Goal: Task Accomplishment & Management: Complete application form

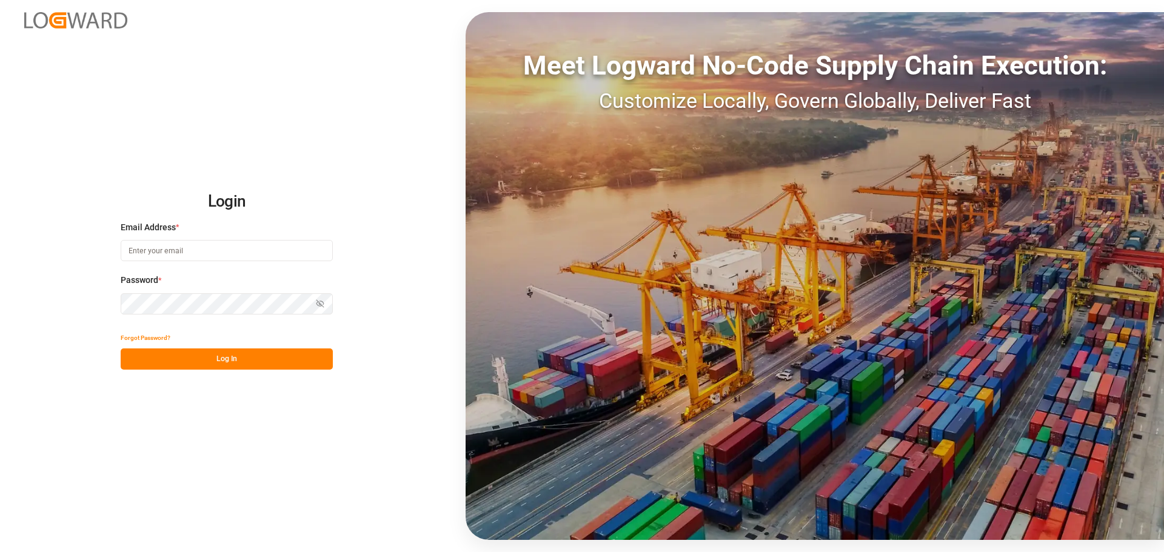
type input "[EMAIL_ADDRESS][DOMAIN_NAME]"
click at [172, 354] on button "Log In" at bounding box center [227, 359] width 212 height 21
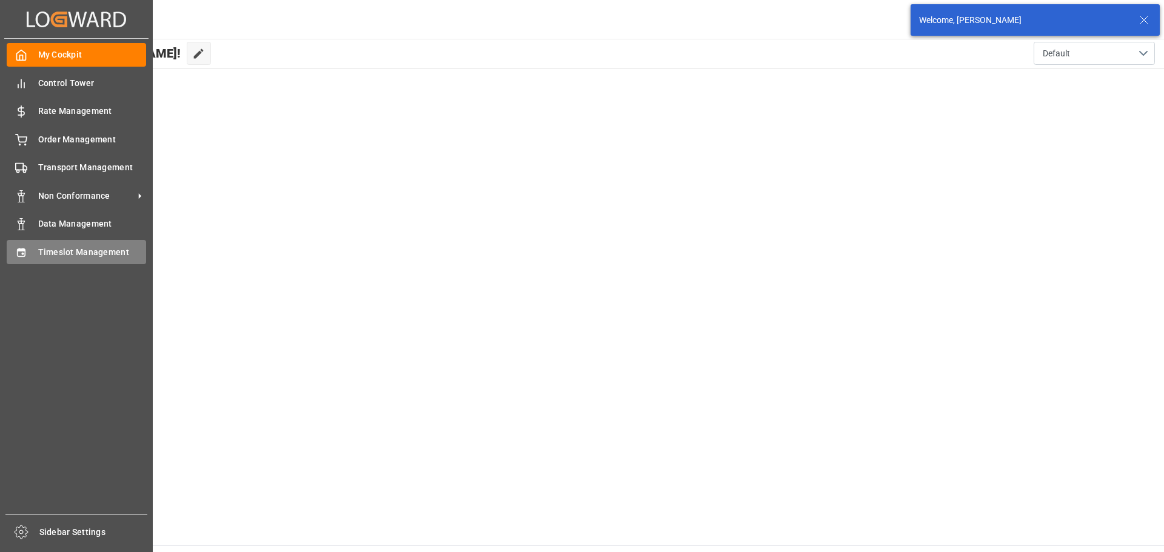
click at [21, 255] on icon at bounding box center [21, 253] width 12 height 12
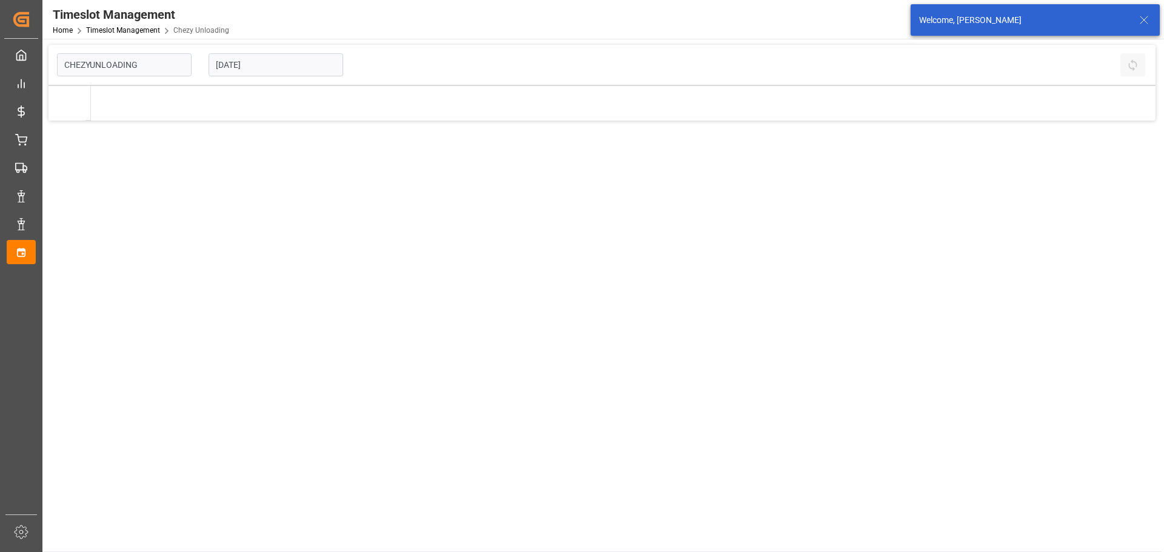
type input "Chezy Unloading"
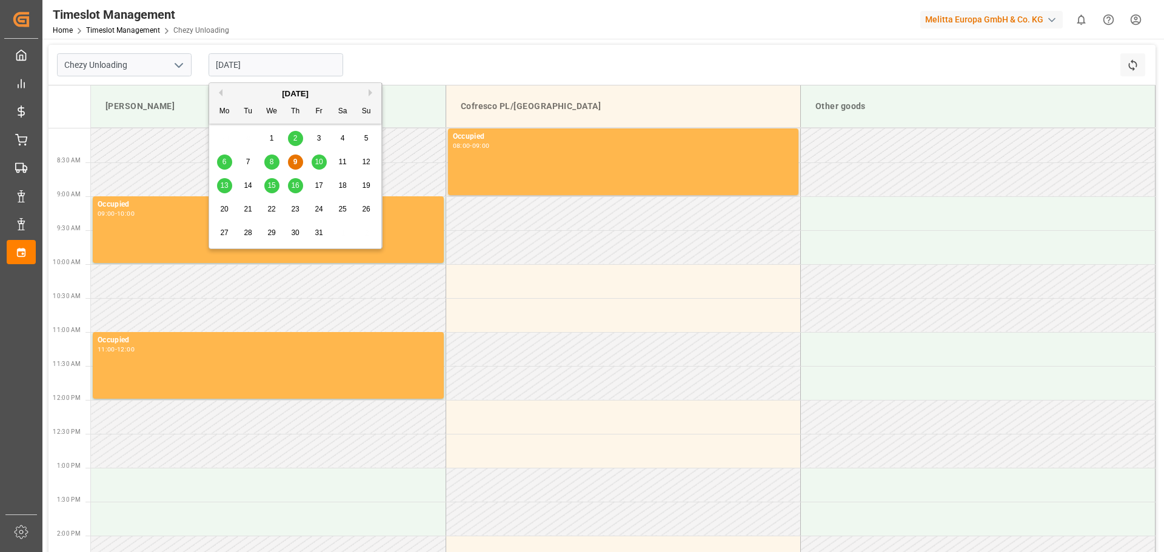
click at [293, 72] on input "[DATE]" at bounding box center [276, 64] width 135 height 23
click at [223, 210] on span "20" at bounding box center [224, 209] width 8 height 8
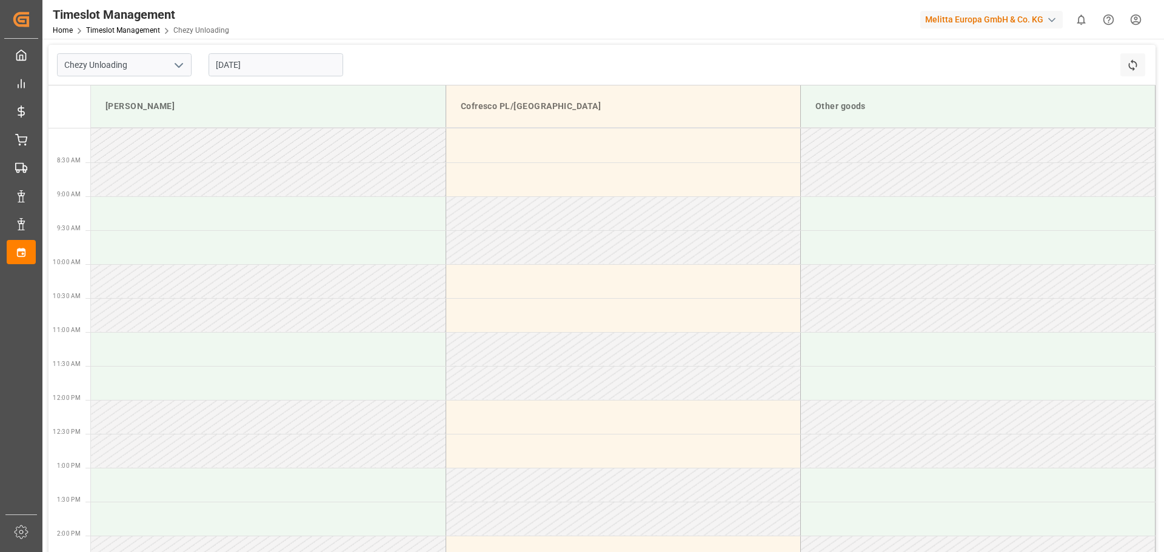
click at [230, 69] on input "[DATE]" at bounding box center [276, 64] width 135 height 23
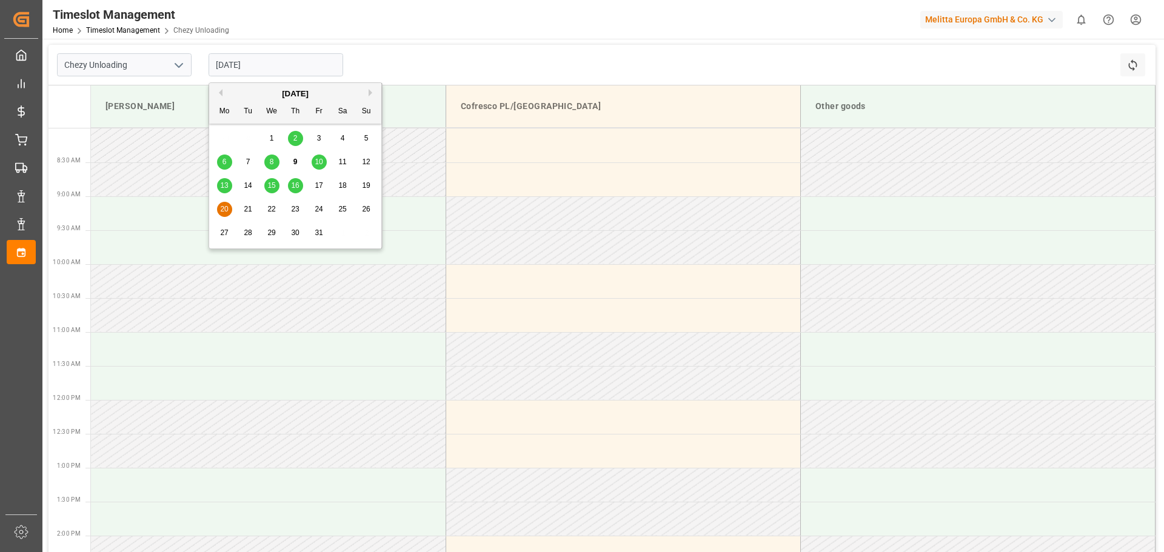
click at [270, 209] on span "22" at bounding box center [271, 209] width 8 height 8
type input "[DATE]"
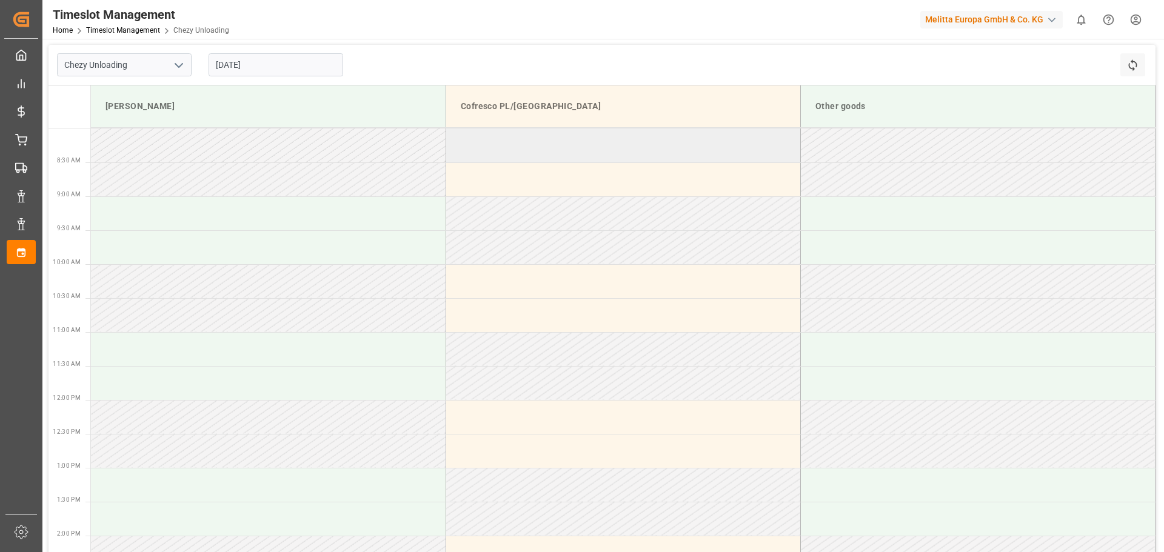
click at [520, 147] on td at bounding box center [623, 146] width 355 height 34
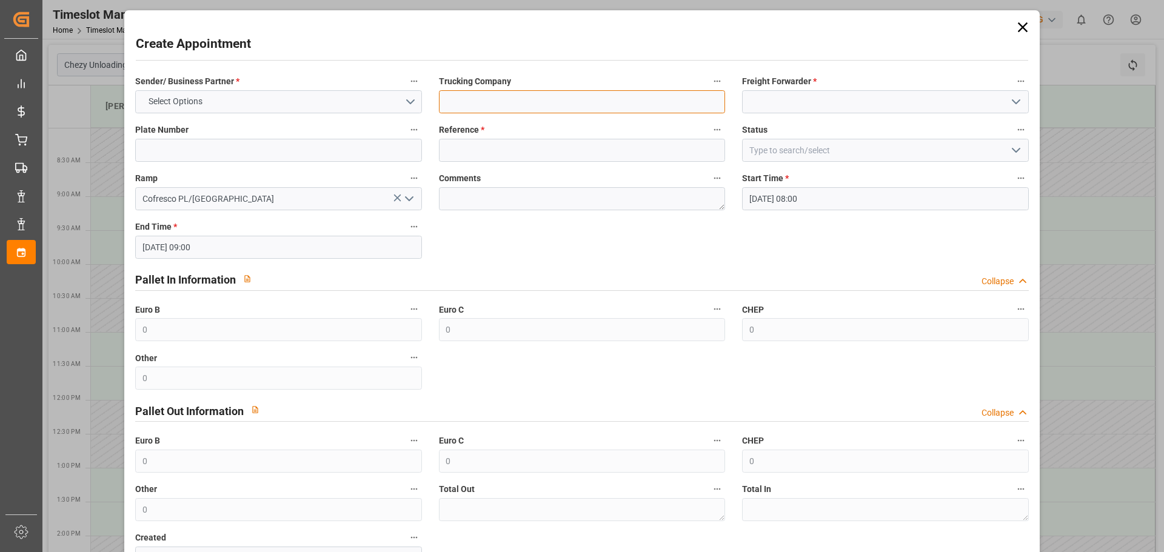
click at [514, 105] on input at bounding box center [582, 101] width 286 height 23
type input "ID Logistics"
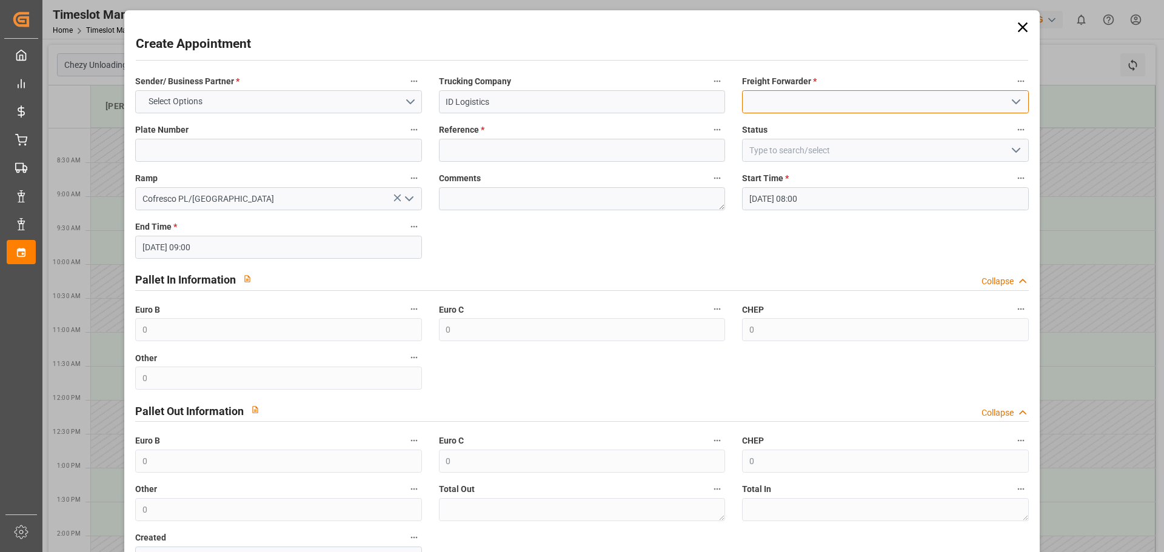
click at [783, 101] on input at bounding box center [885, 101] width 286 height 23
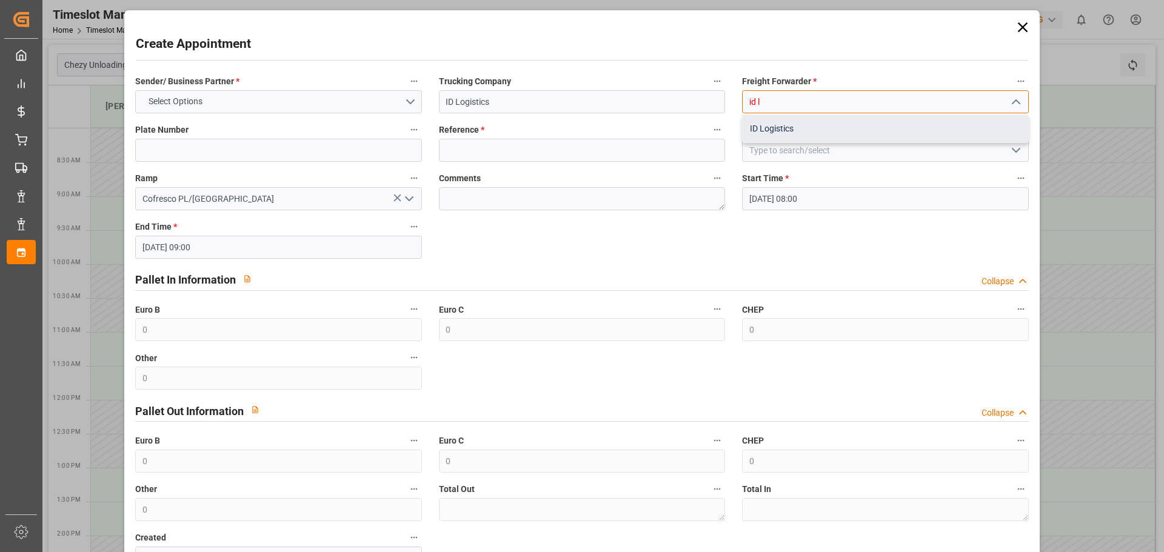
click at [785, 127] on div "ID Logistics" at bounding box center [885, 128] width 285 height 27
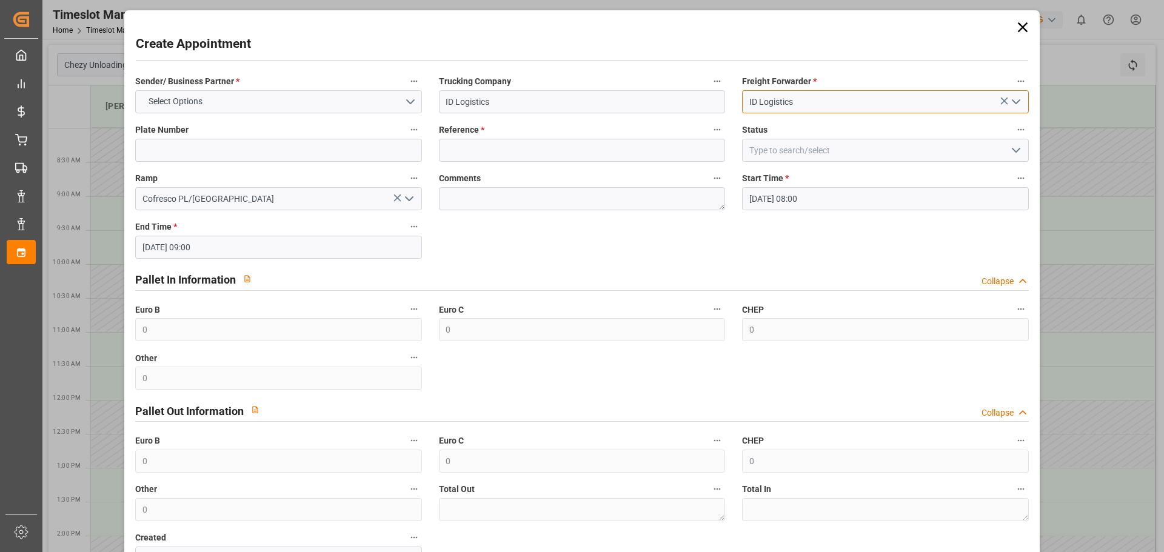
type input "ID Logistics"
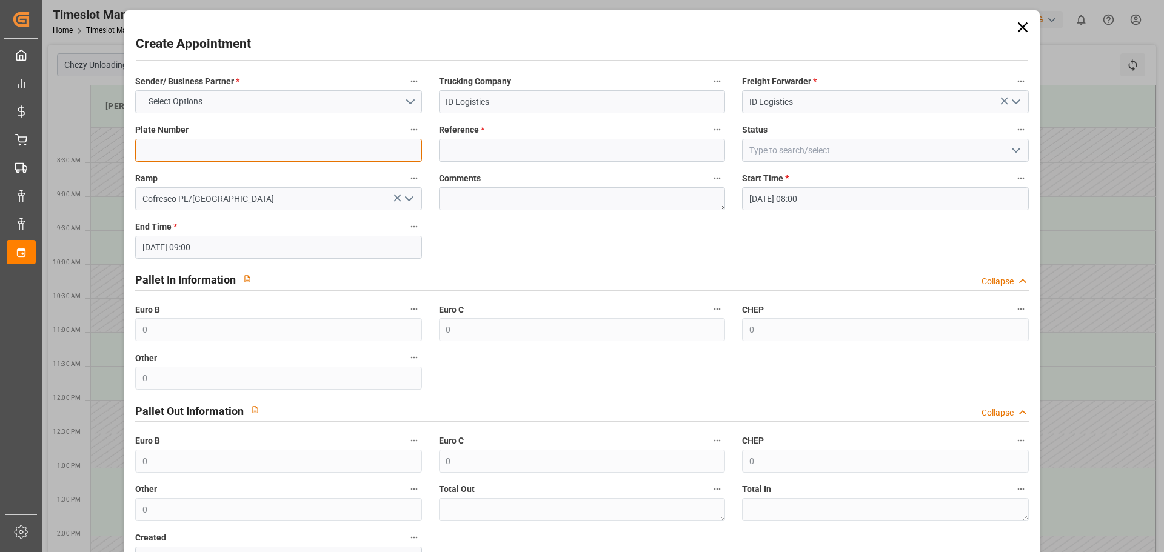
click at [218, 150] on input at bounding box center [278, 150] width 286 height 23
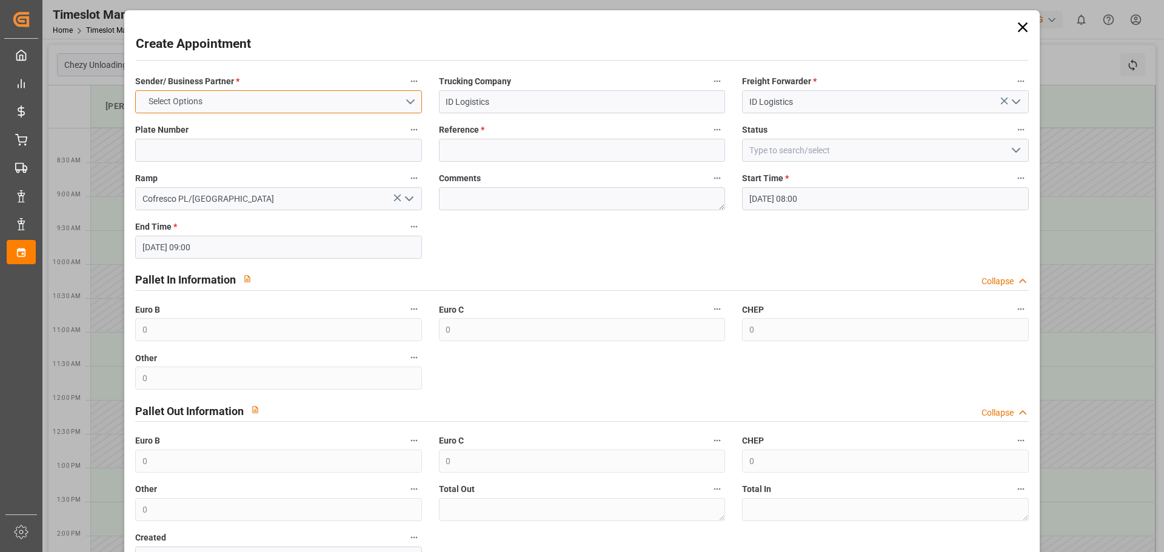
click at [237, 98] on button "Select Options" at bounding box center [278, 101] width 286 height 23
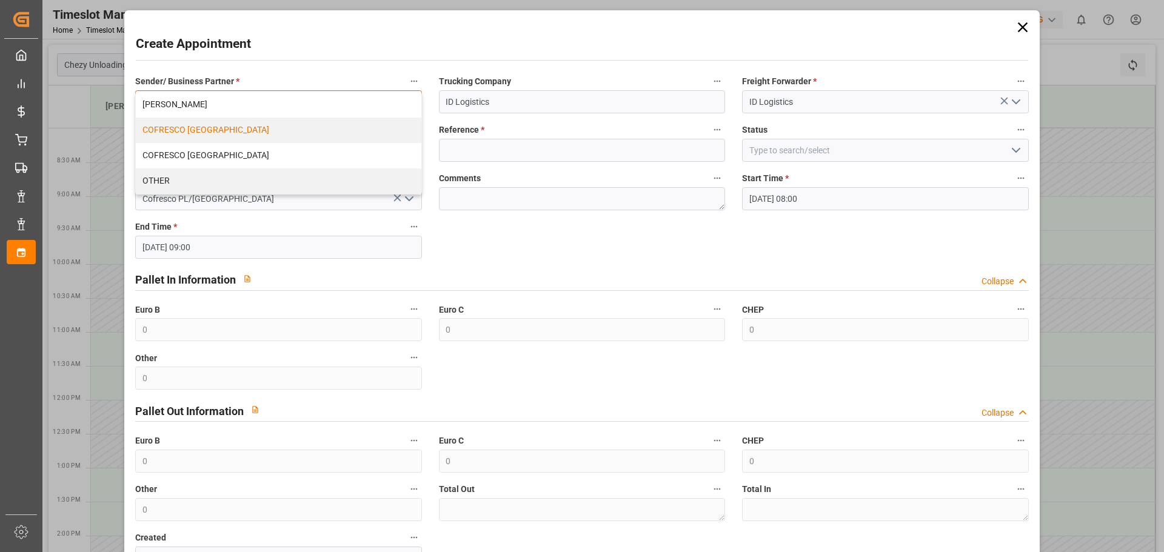
click at [213, 129] on div "COFRESCO [GEOGRAPHIC_DATA]" at bounding box center [278, 130] width 285 height 25
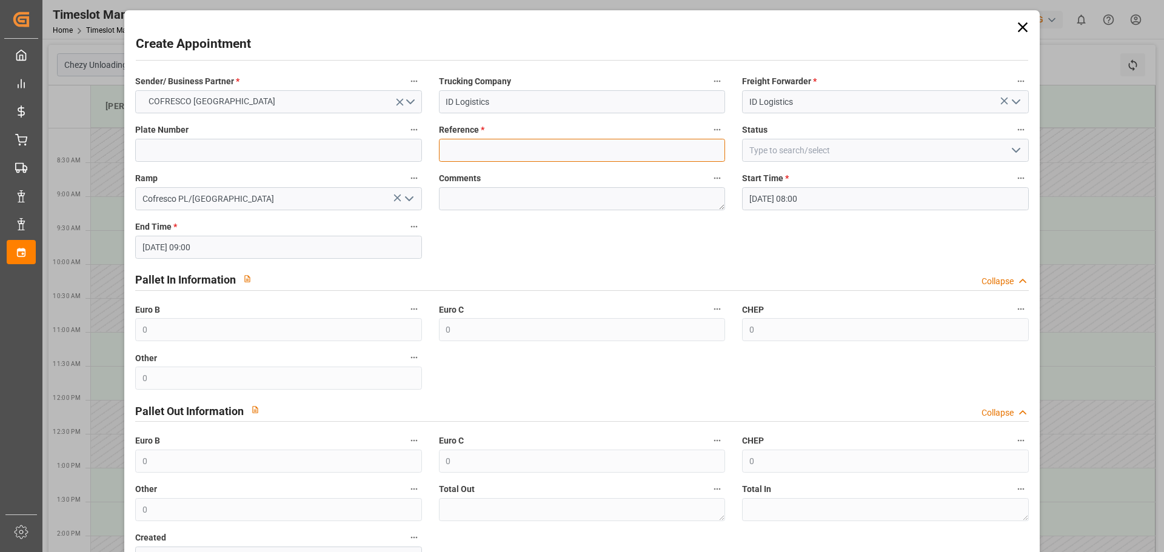
click at [470, 148] on input at bounding box center [582, 150] width 286 height 23
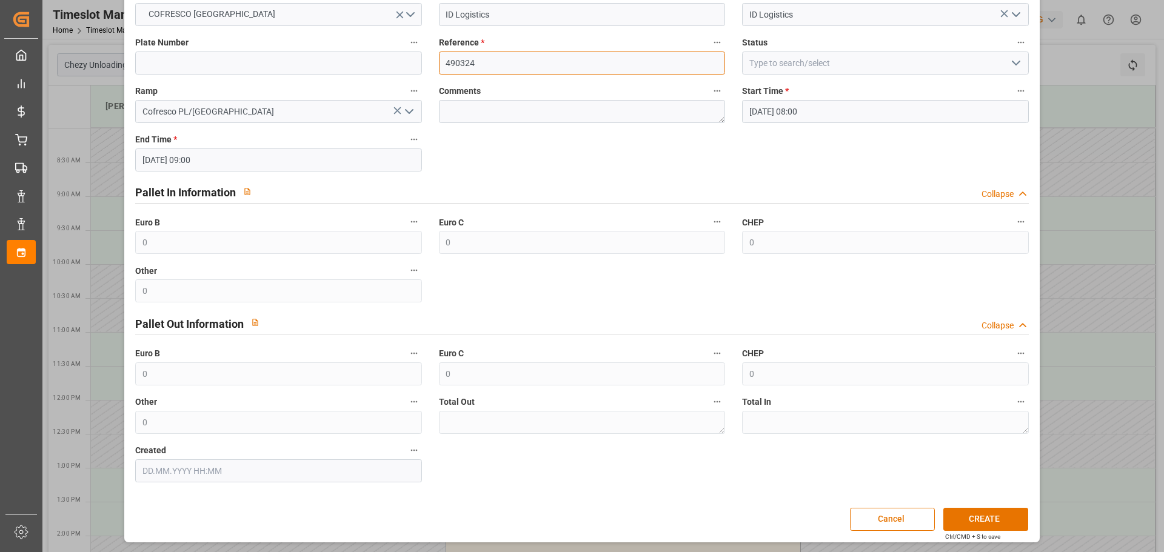
scroll to position [88, 0]
type input "490324"
click at [982, 517] on button "CREATE" at bounding box center [985, 518] width 85 height 23
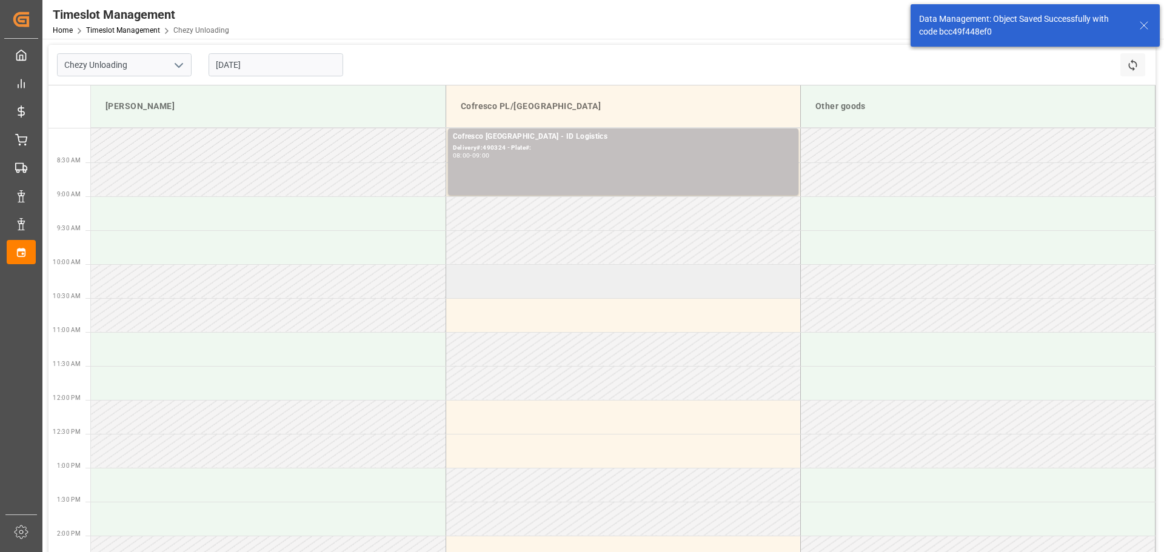
click at [489, 284] on td at bounding box center [623, 281] width 355 height 34
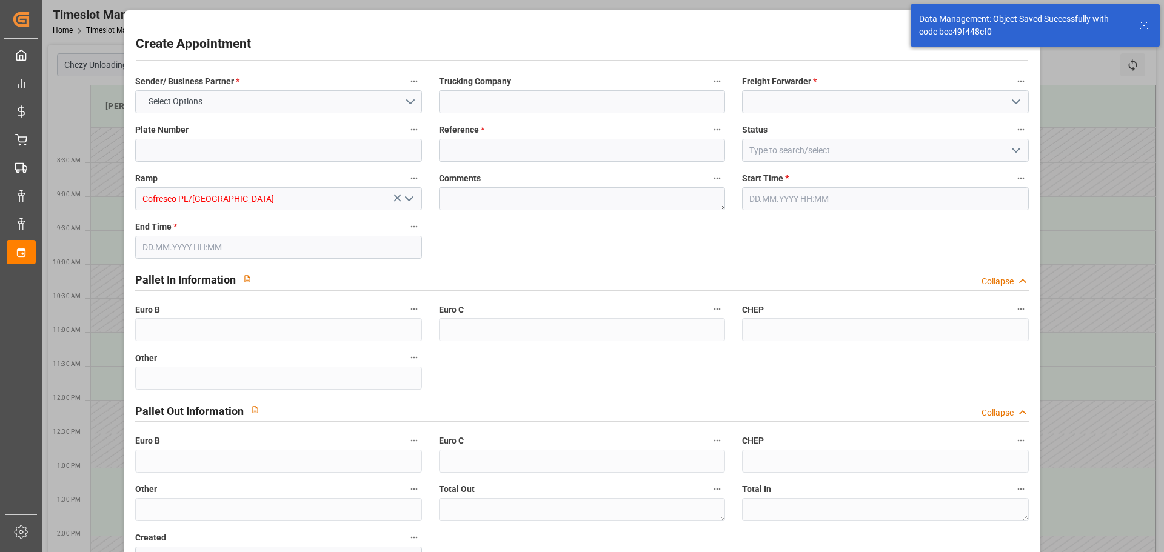
type input "0"
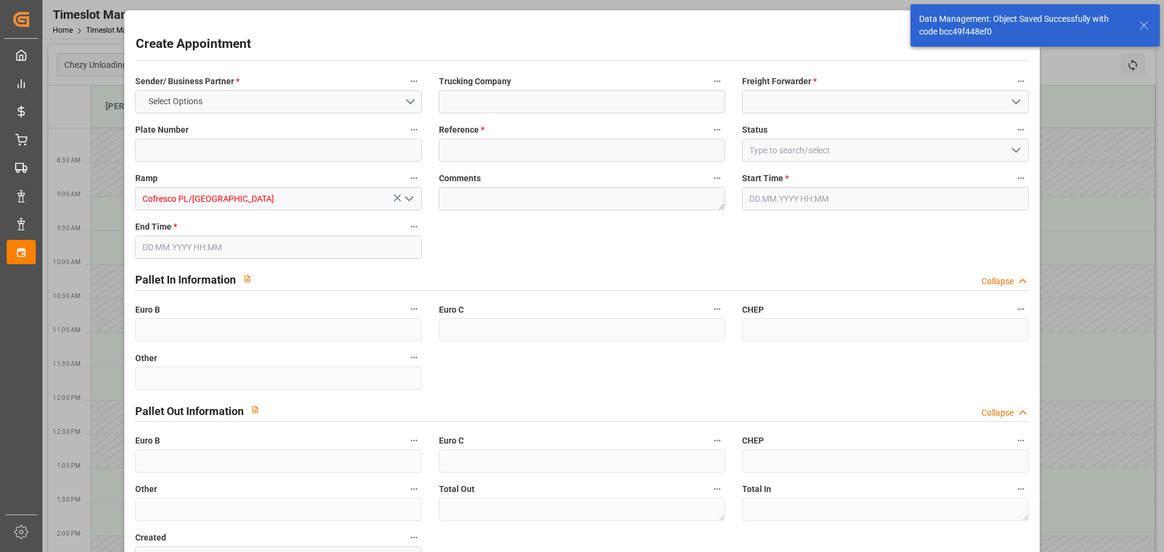
type input "0"
type input "[DATE] 10:00"
type input "[DATE] 11:00"
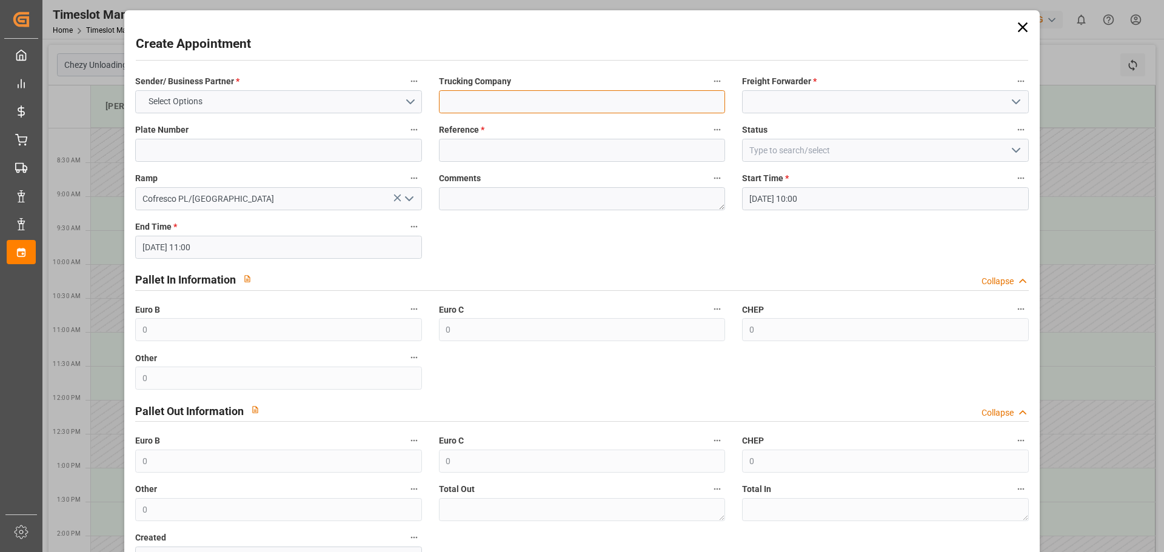
click at [489, 104] on input at bounding box center [582, 101] width 286 height 23
type input "ID Logistics"
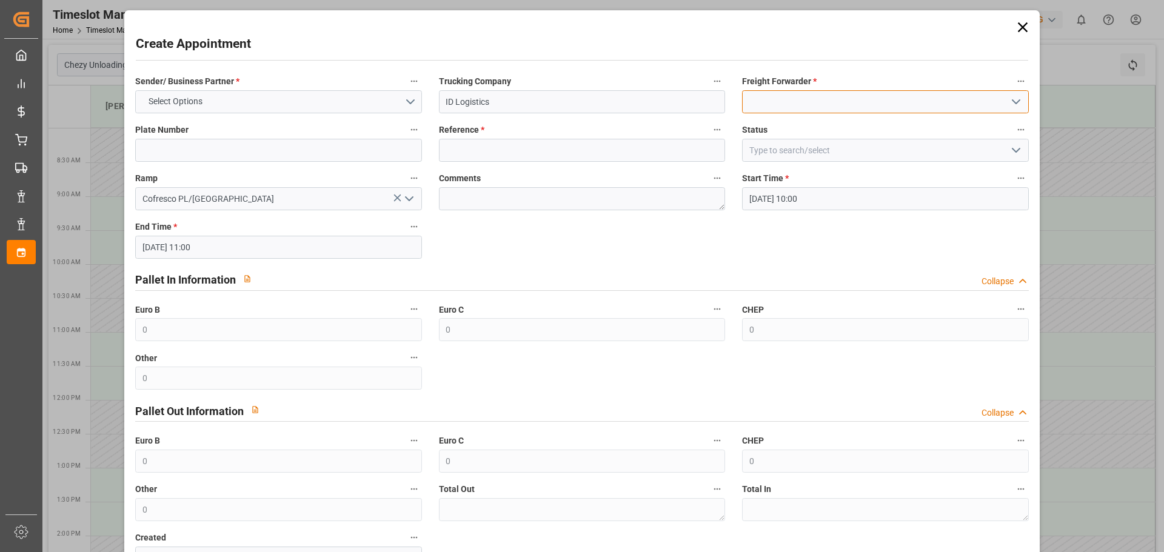
click at [768, 104] on input at bounding box center [885, 101] width 286 height 23
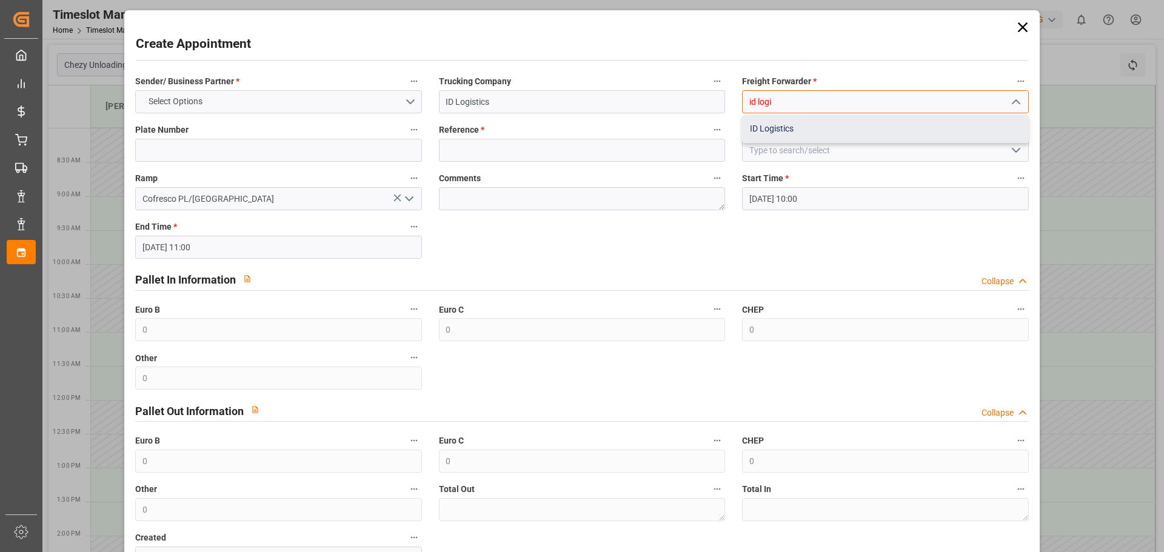
click at [811, 126] on div "ID Logistics" at bounding box center [885, 128] width 285 height 27
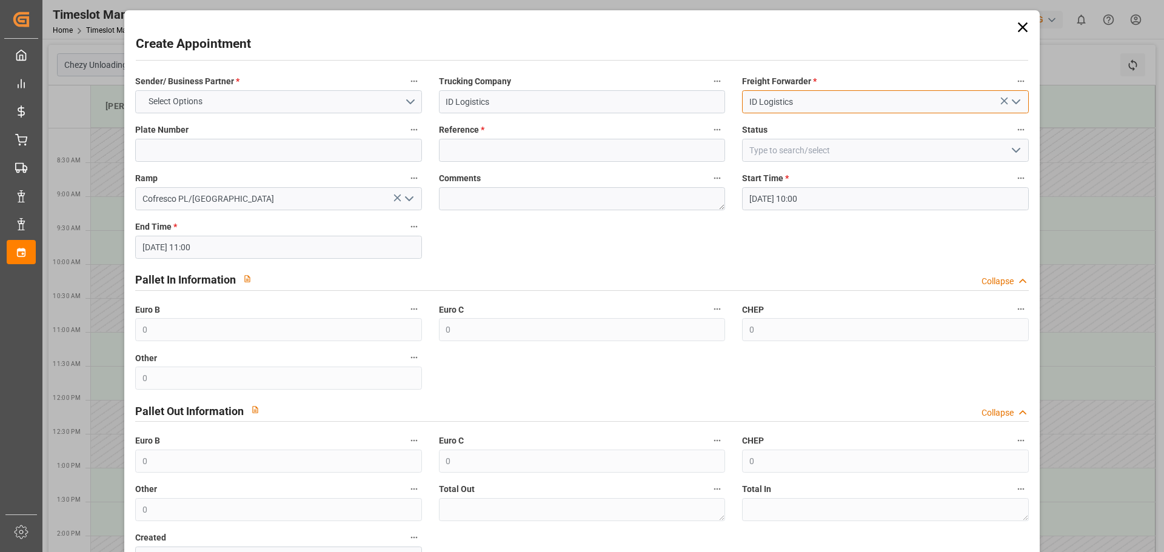
type input "ID Logistics"
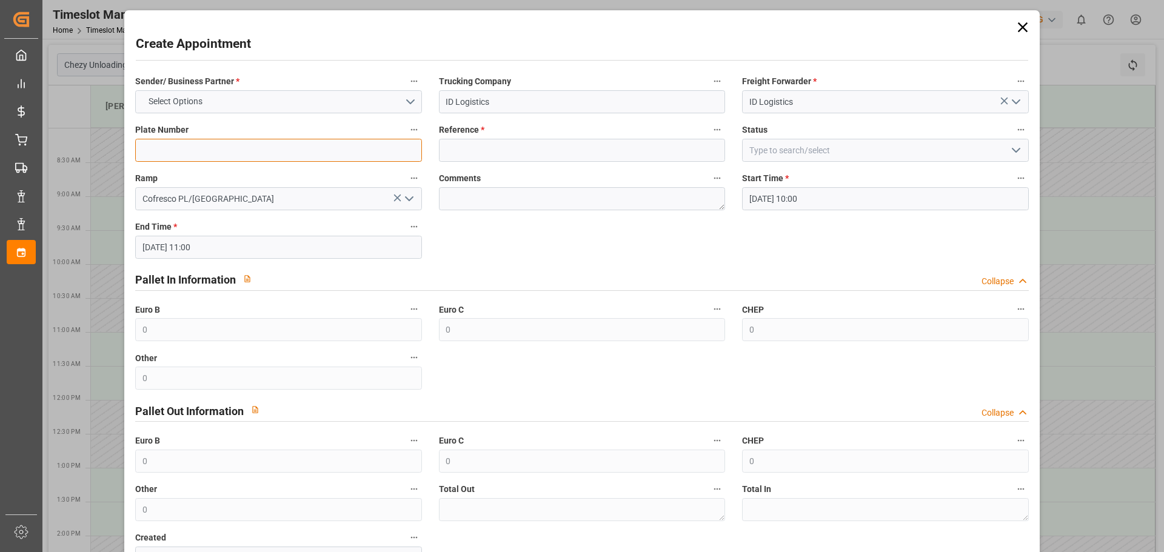
click at [255, 152] on input at bounding box center [278, 150] width 286 height 23
drag, startPoint x: 241, startPoint y: 113, endPoint x: 243, endPoint y: 104, distance: 9.3
click at [241, 110] on div "Sender/ Business Partner * Select Options" at bounding box center [278, 93] width 303 height 48
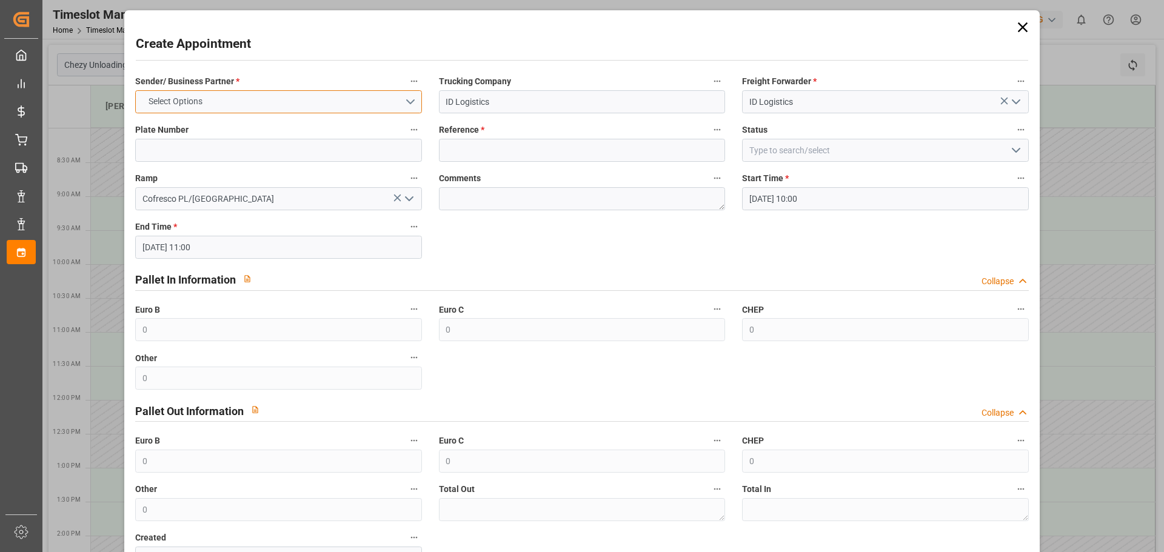
click at [244, 100] on button "Select Options" at bounding box center [278, 101] width 286 height 23
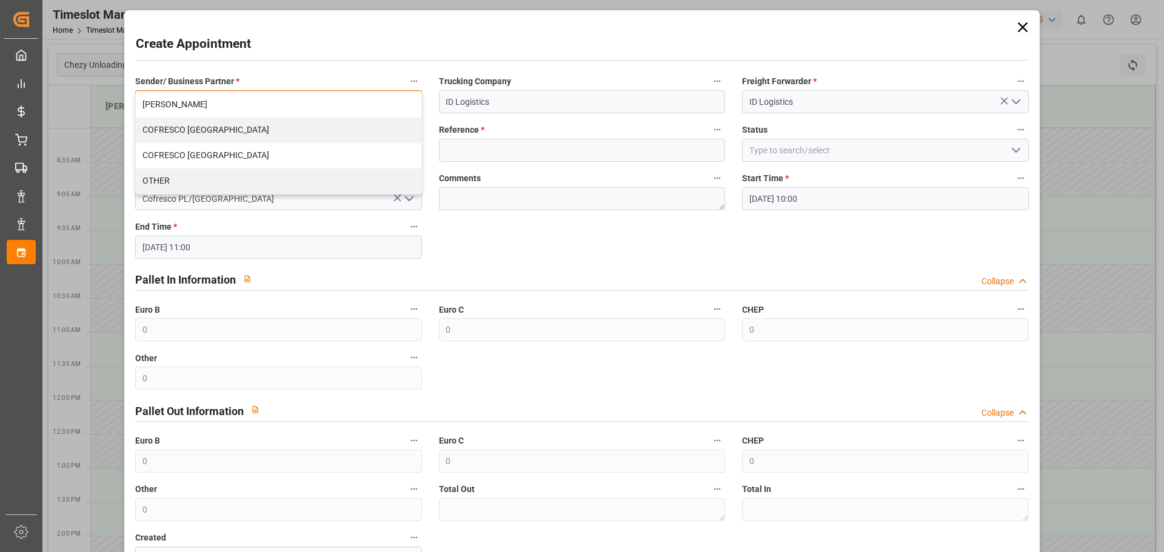
click at [230, 126] on div "COFRESCO [GEOGRAPHIC_DATA]" at bounding box center [278, 130] width 285 height 25
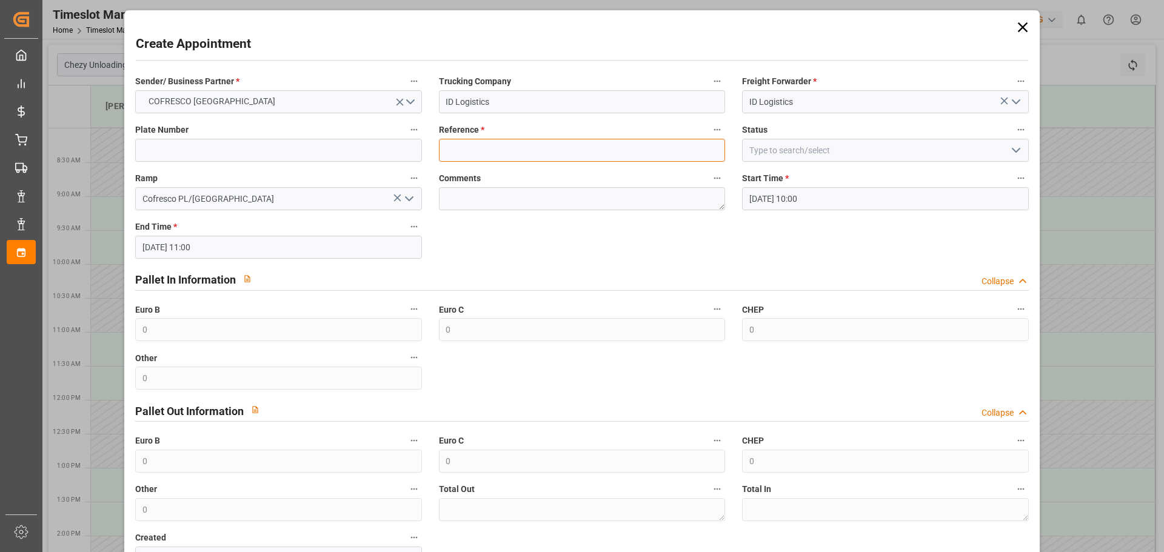
click at [499, 147] on input at bounding box center [582, 150] width 286 height 23
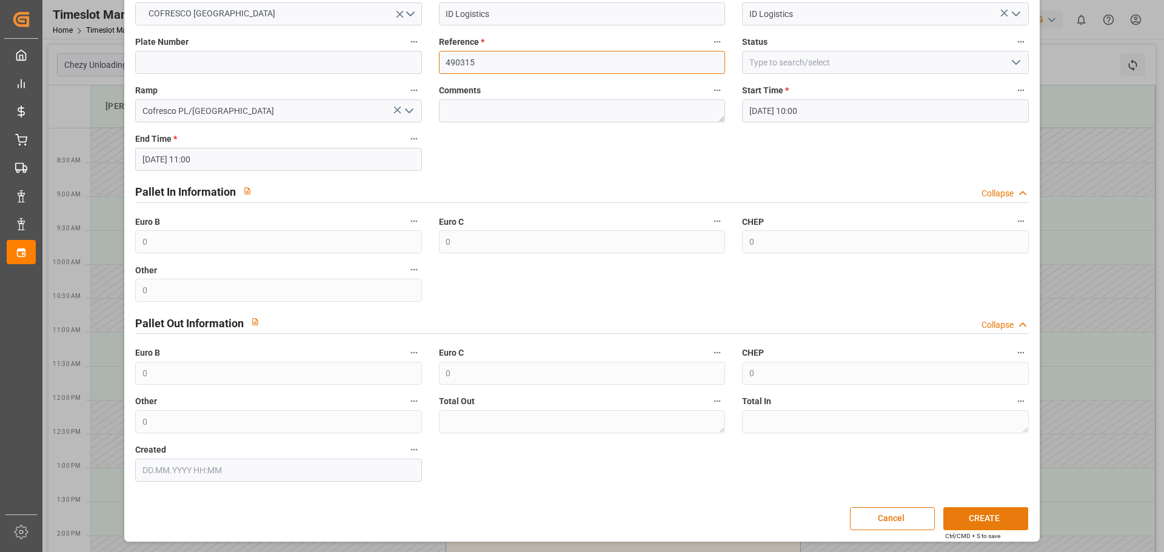
type input "490315"
click at [969, 514] on button "CREATE" at bounding box center [985, 518] width 85 height 23
